Goal: Transaction & Acquisition: Purchase product/service

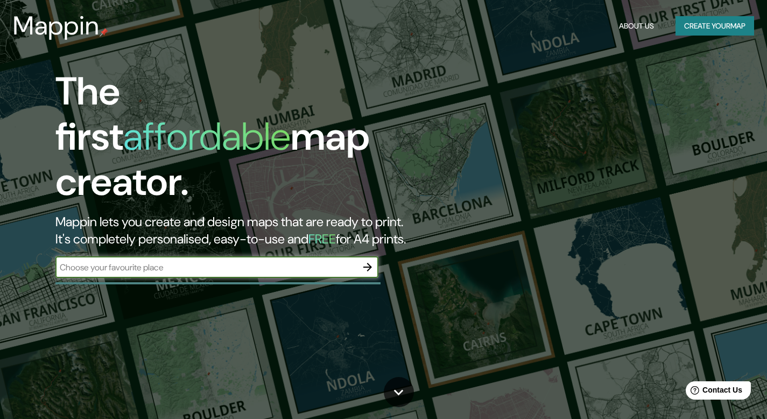
click at [264, 261] on input "text" at bounding box center [205, 267] width 301 height 12
paste input "[PERSON_NAME][STREET_ADDRESS]"
type input "[PERSON_NAME][STREET_ADDRESS]"
click at [372, 261] on icon "button" at bounding box center [367, 267] width 13 height 13
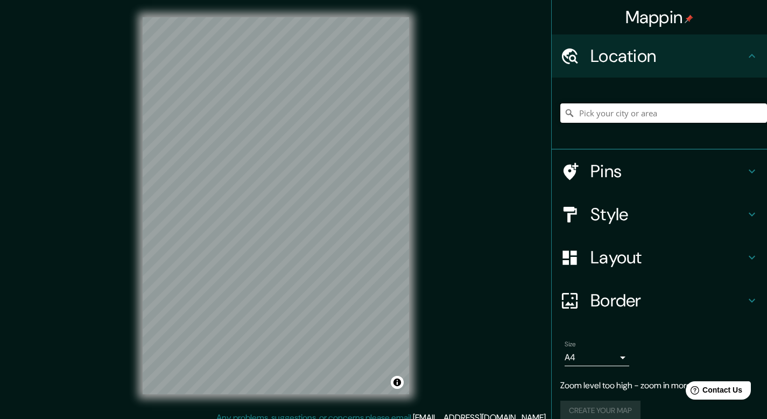
click at [666, 106] on input "Pick your city or area" at bounding box center [663, 112] width 207 height 19
paste input "[PERSON_NAME][STREET_ADDRESS]"
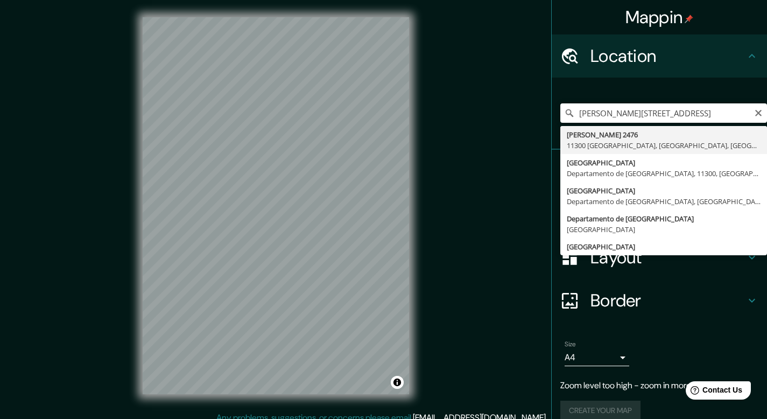
type input "[PERSON_NAME][STREET_ADDRESS]"
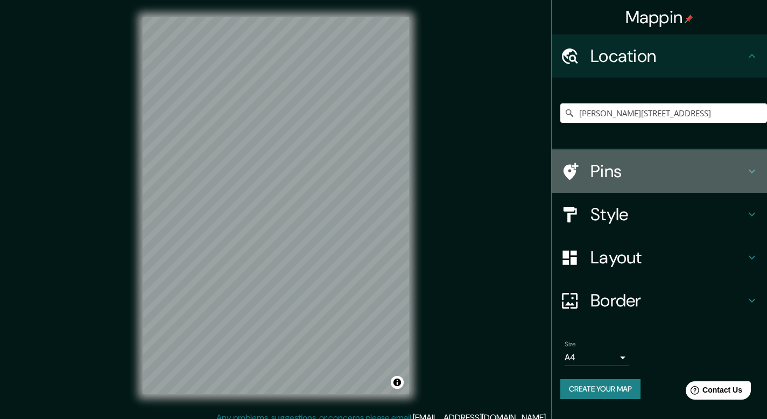
click at [642, 166] on h4 "Pins" at bounding box center [667, 171] width 155 height 22
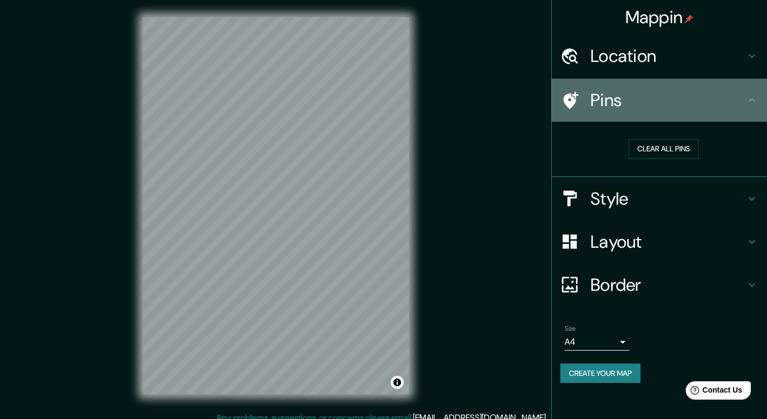
click at [579, 100] on div at bounding box center [575, 100] width 30 height 19
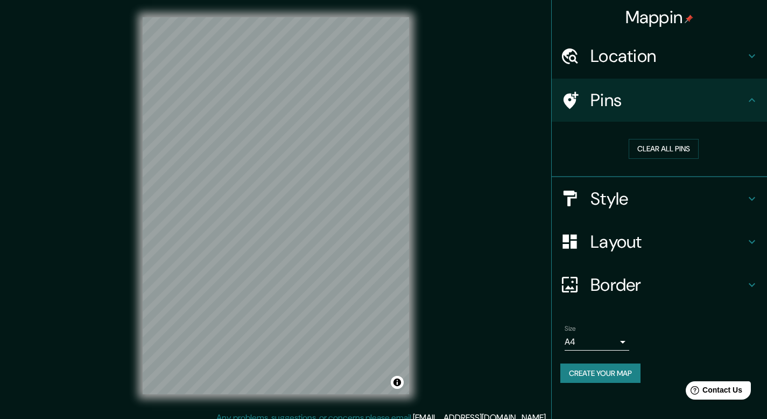
click at [624, 83] on div "Pins" at bounding box center [659, 100] width 215 height 43
click at [614, 198] on h4 "Style" at bounding box center [667, 199] width 155 height 22
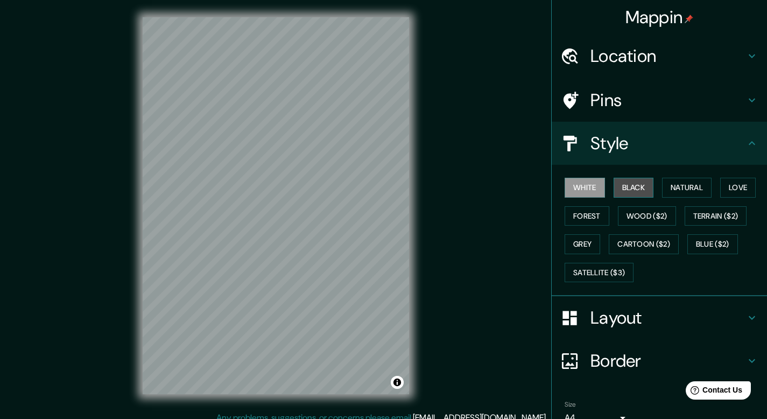
click at [616, 183] on button "Black" at bounding box center [634, 188] width 40 height 20
click at [662, 188] on button "Natural" at bounding box center [687, 188] width 50 height 20
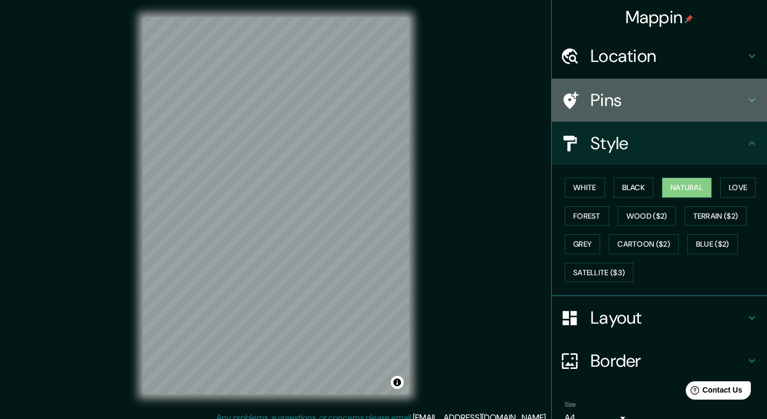
click at [658, 96] on h4 "Pins" at bounding box center [667, 100] width 155 height 22
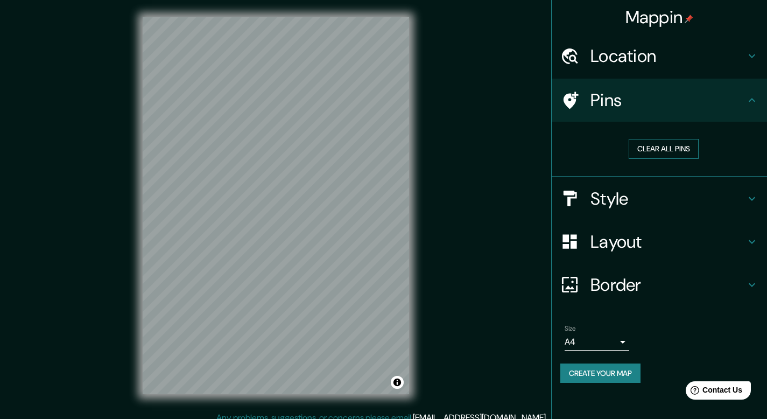
click at [676, 149] on button "Clear all pins" at bounding box center [664, 149] width 70 height 20
click at [621, 246] on h4 "Layout" at bounding box center [667, 242] width 155 height 22
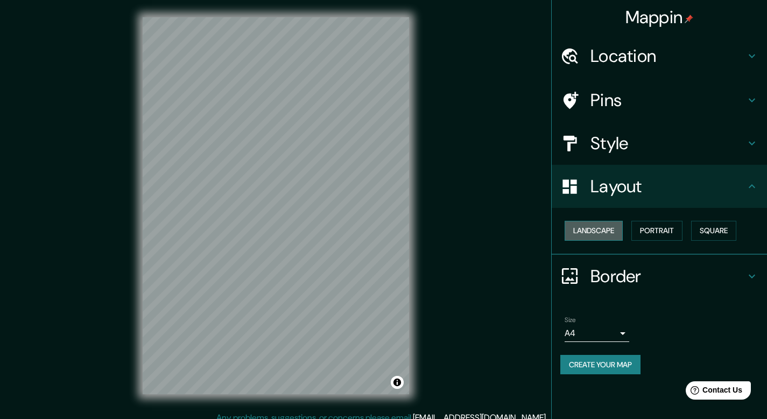
click at [600, 234] on button "Landscape" at bounding box center [594, 231] width 58 height 20
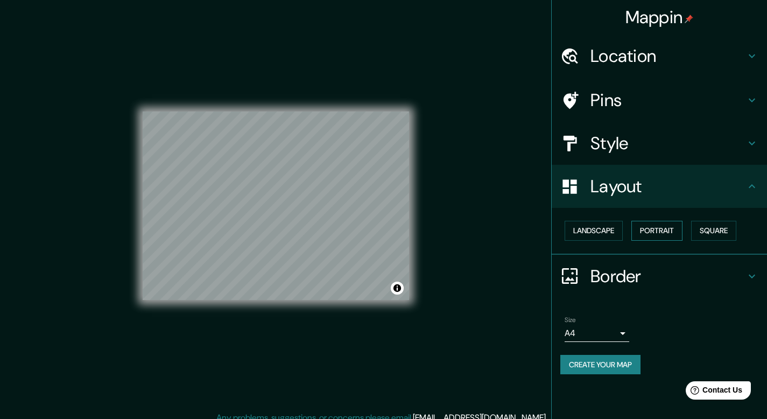
click at [658, 227] on button "Portrait" at bounding box center [656, 231] width 51 height 20
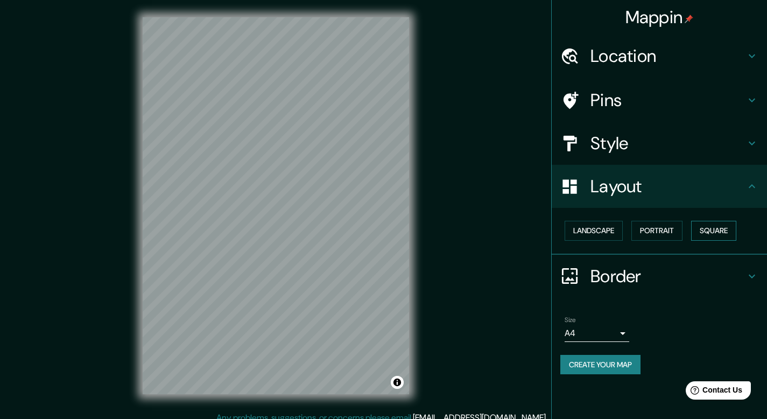
click at [701, 225] on button "Square" at bounding box center [713, 231] width 45 height 20
